Goal: Find contact information: Find contact information

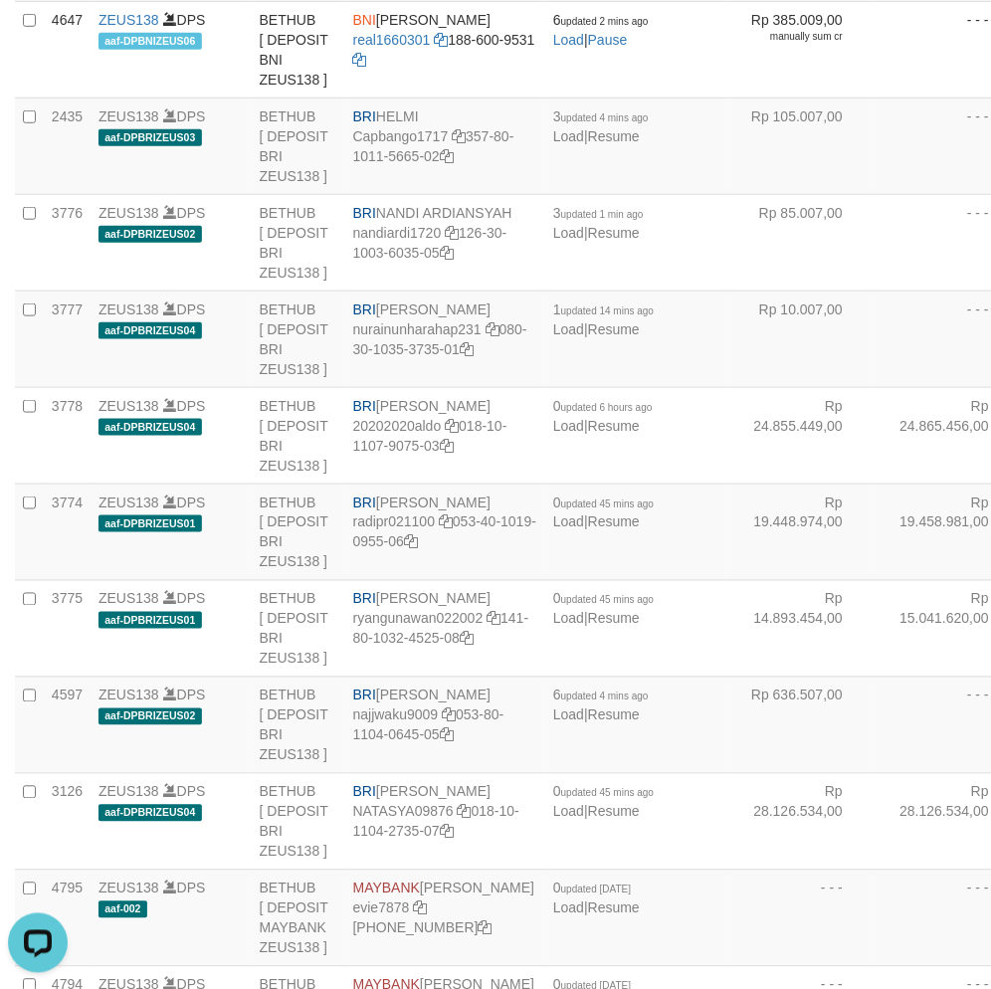
scroll to position [2648, 0]
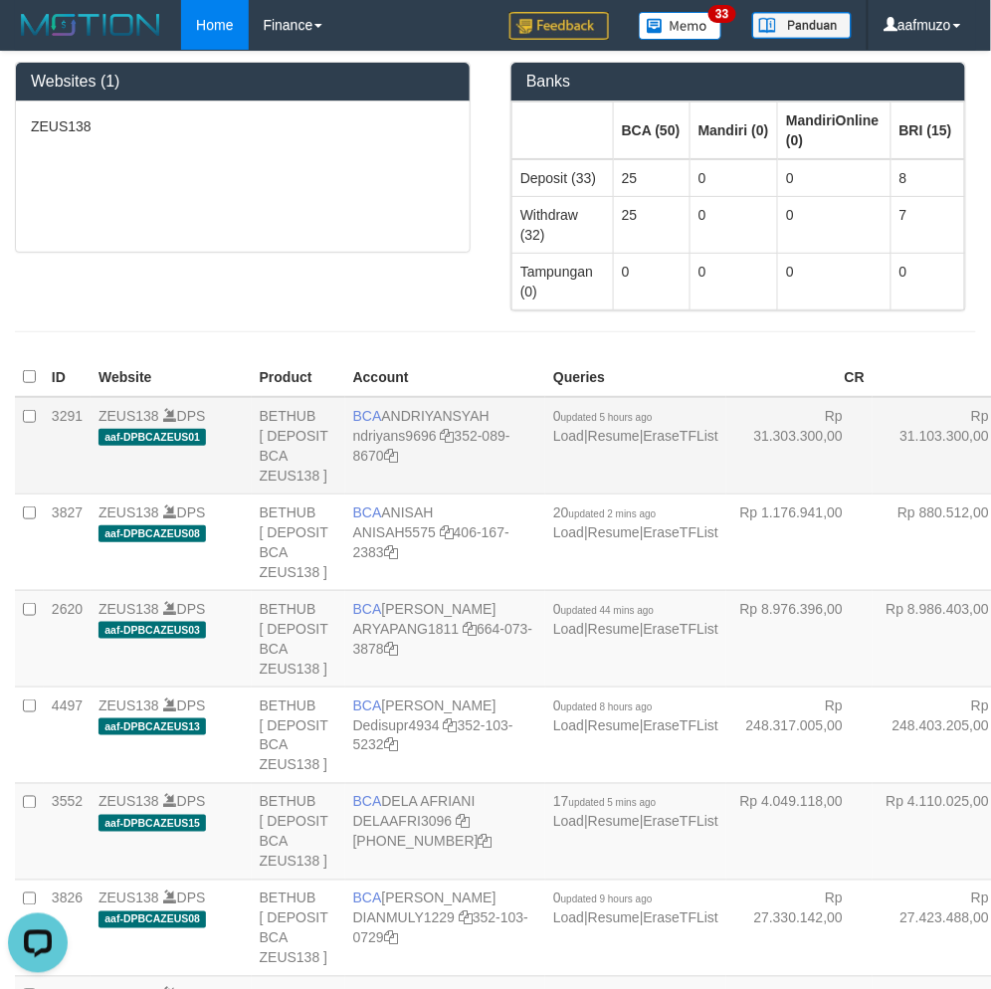
click at [726, 474] on td "Rp 31.303.300,00" at bounding box center [799, 446] width 146 height 98
click at [726, 472] on td "Rp 31.303.300,00" at bounding box center [799, 446] width 146 height 98
click at [726, 494] on td "Rp 31.303.300,00" at bounding box center [799, 446] width 146 height 98
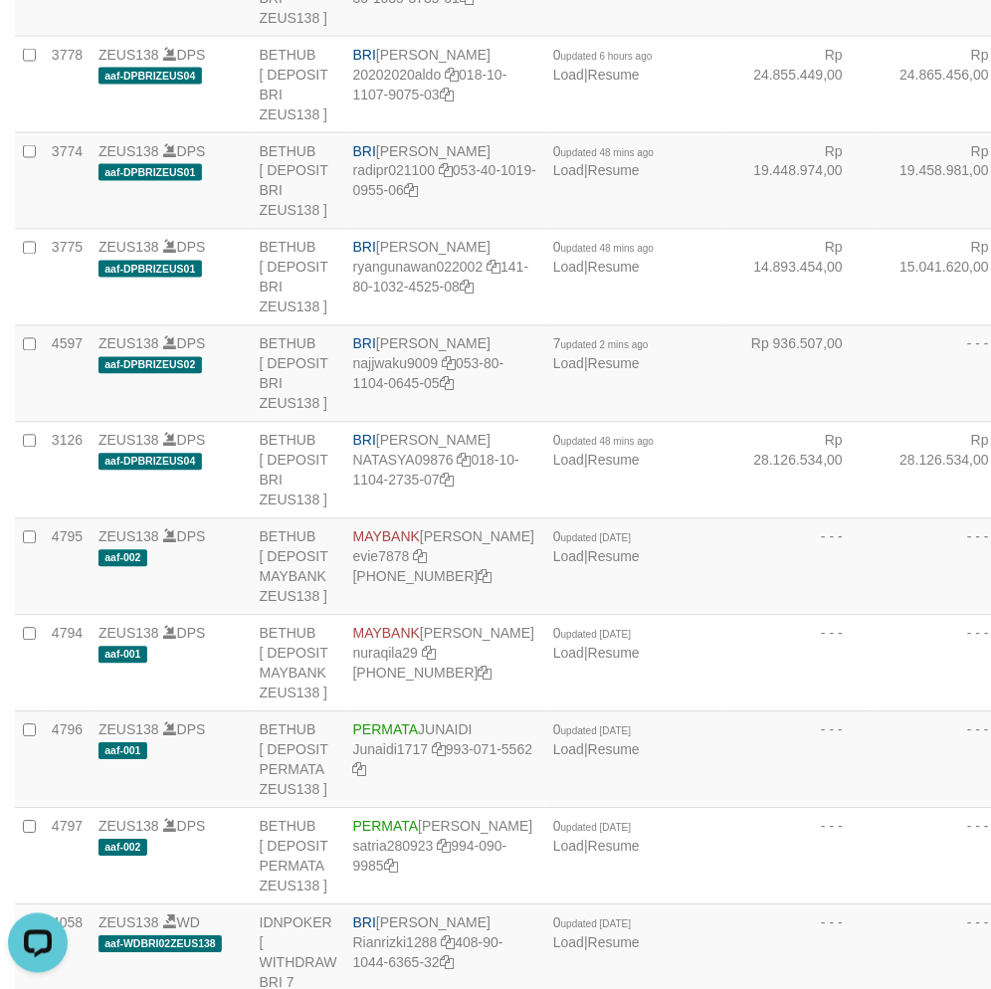
copy td "BRI NURAINUN HARAHAP"
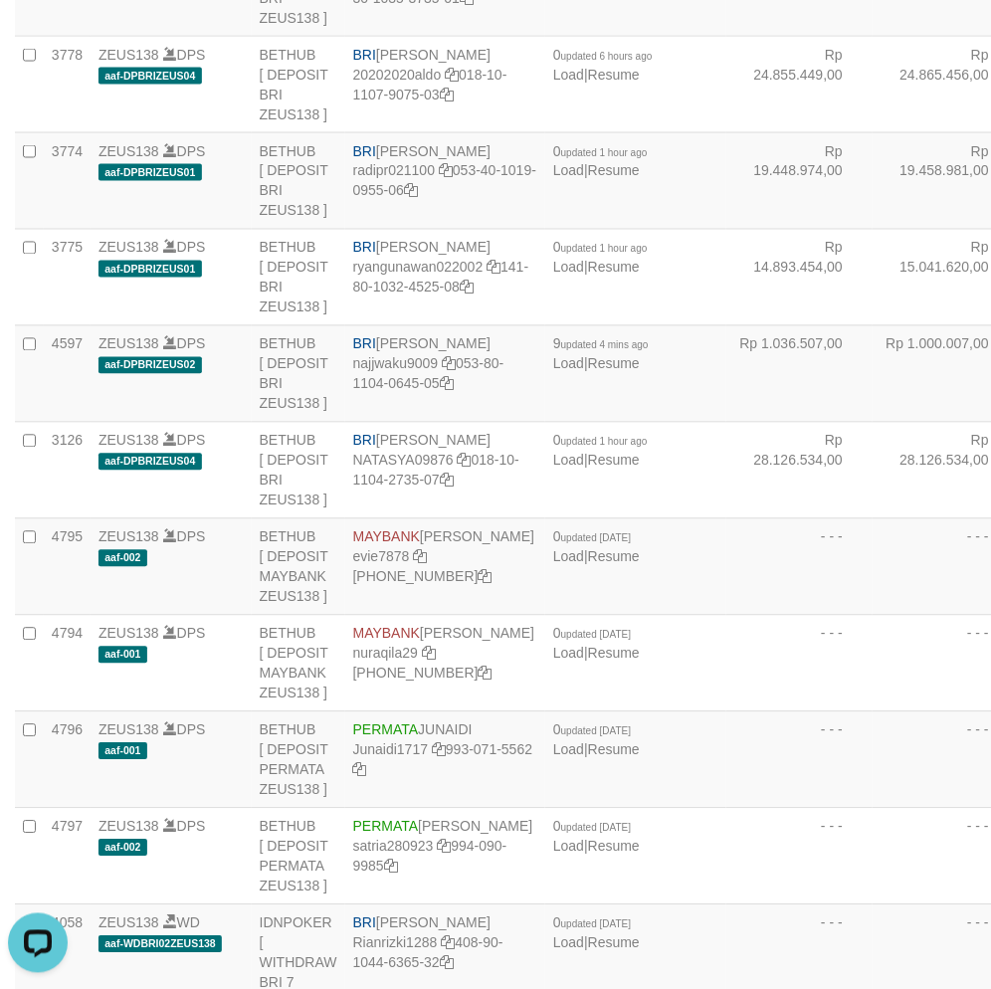
copy td "BRI HELMI"
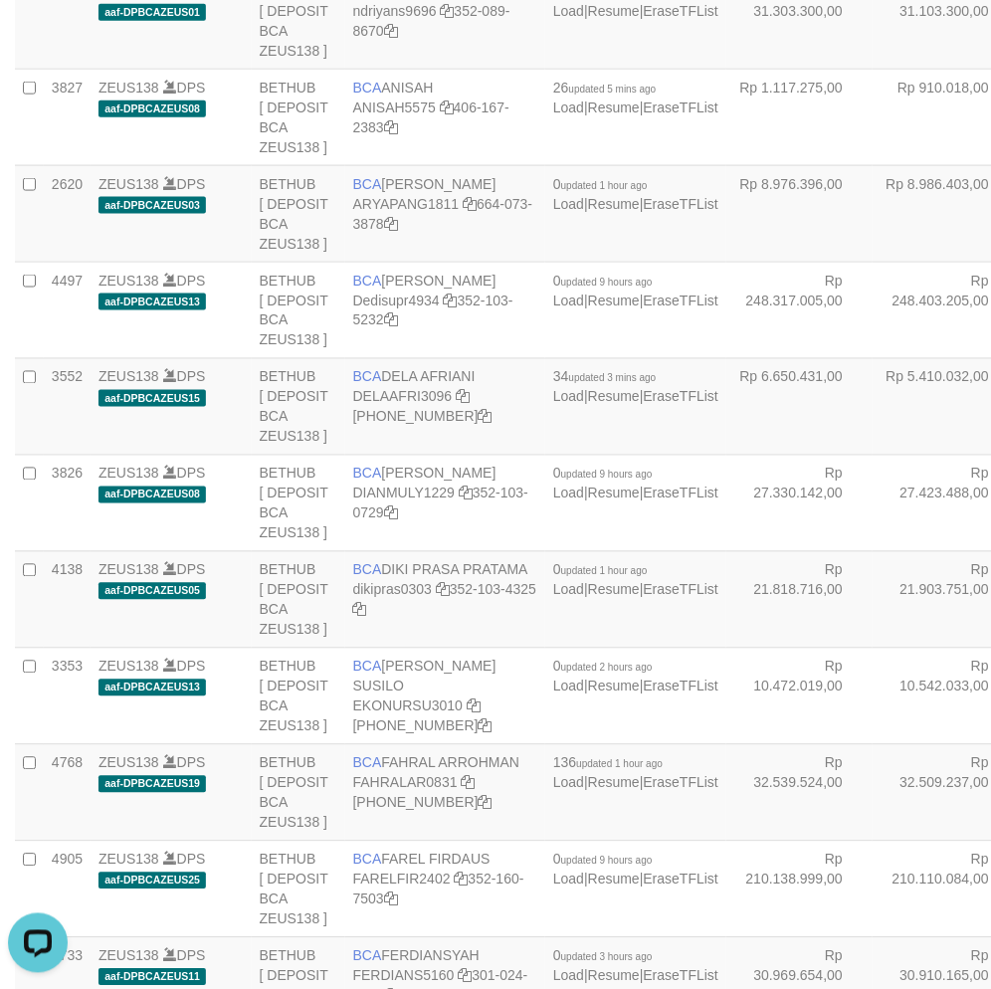
scroll to position [4061, 0]
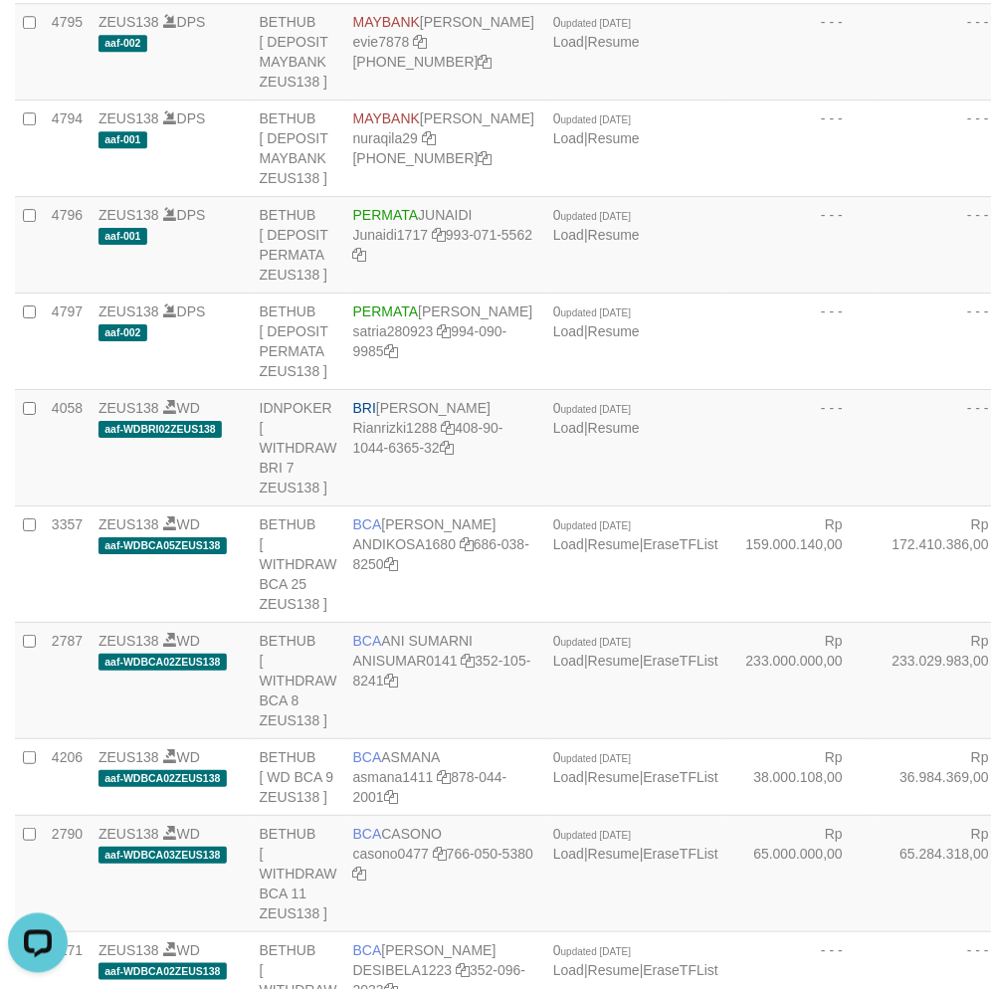
copy td "BRI [PERSON_NAME]"
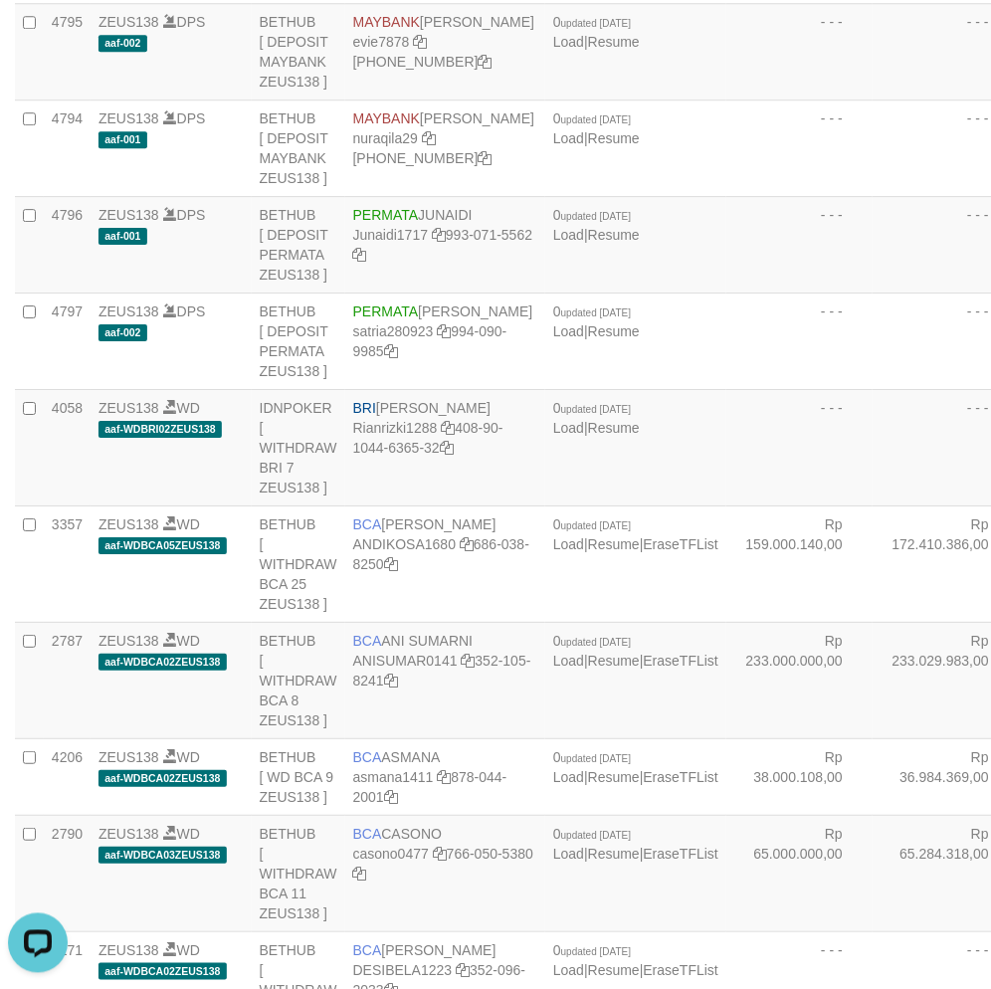
scroll to position [1317, 0]
